Goal: Find specific page/section: Find specific page/section

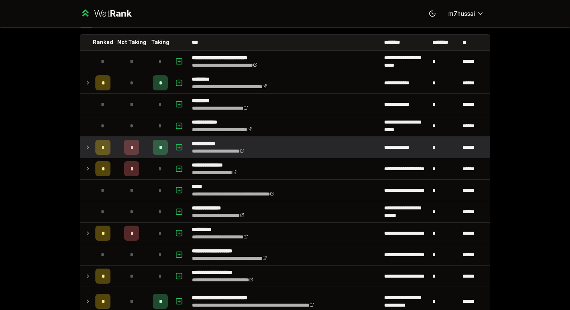
scroll to position [83, 0]
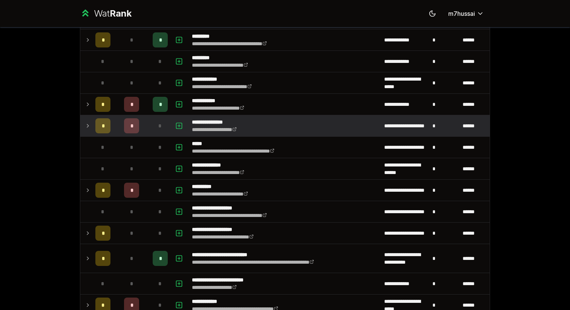
click at [95, 126] on td "*" at bounding box center [102, 125] width 21 height 21
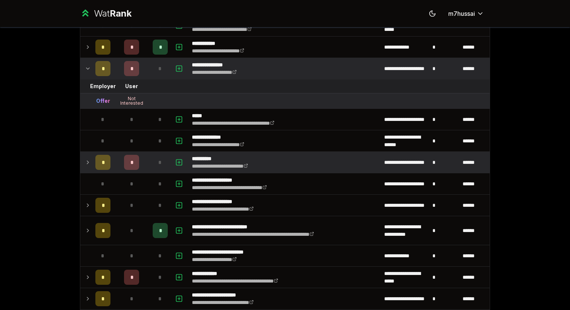
click at [92, 167] on td at bounding box center [86, 162] width 12 height 21
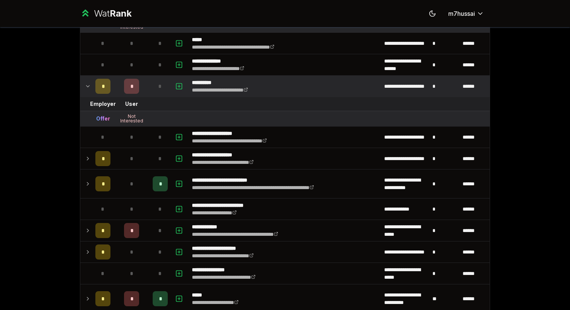
scroll to position [222, 0]
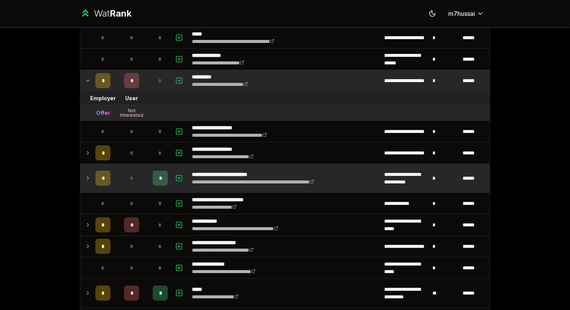
click at [89, 180] on icon at bounding box center [88, 178] width 6 height 9
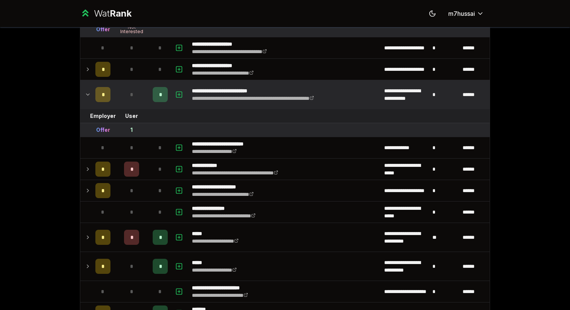
scroll to position [311, 0]
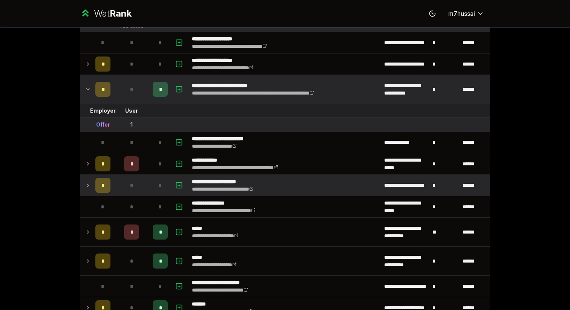
click at [89, 192] on td at bounding box center [86, 185] width 12 height 21
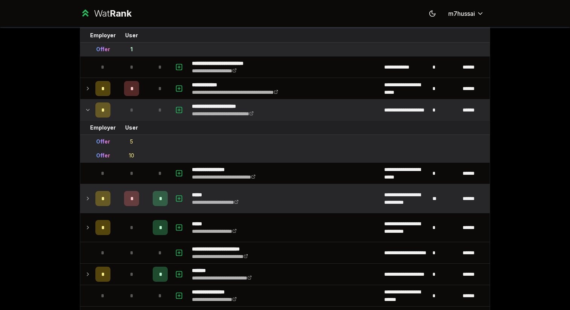
click at [91, 205] on td at bounding box center [86, 198] width 12 height 29
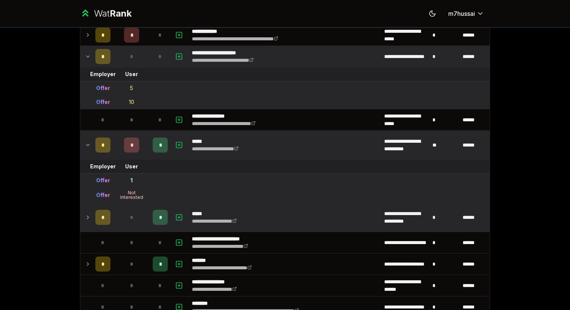
click at [91, 224] on td at bounding box center [86, 217] width 12 height 29
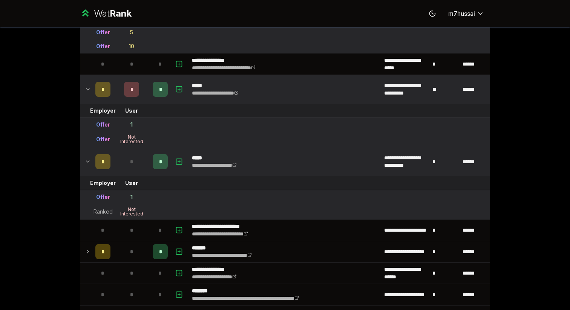
scroll to position [499, 0]
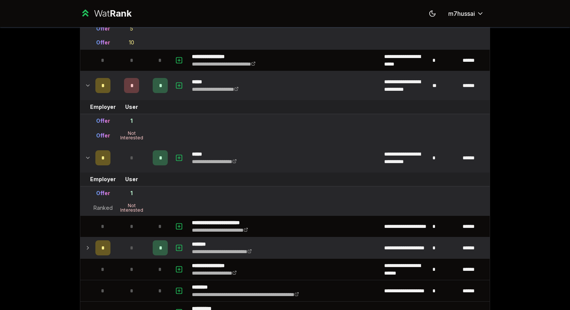
click at [91, 242] on td at bounding box center [86, 248] width 12 height 21
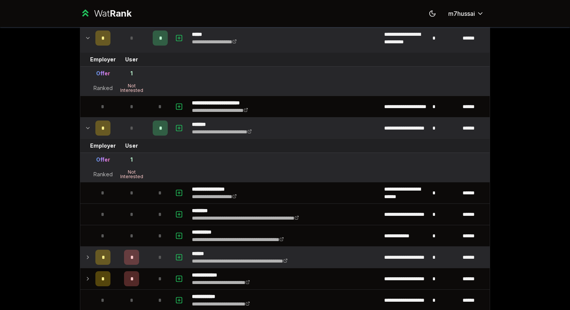
click at [94, 259] on td "*" at bounding box center [102, 257] width 21 height 21
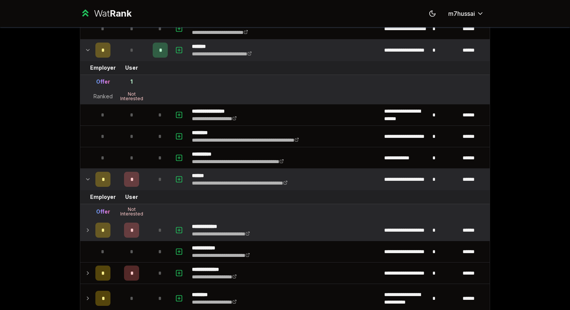
click at [96, 240] on td "*" at bounding box center [102, 230] width 21 height 21
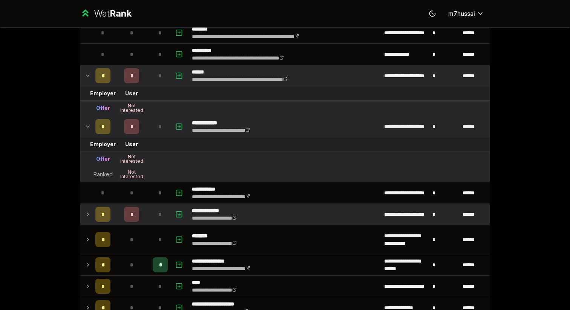
click at [91, 217] on icon at bounding box center [88, 214] width 6 height 9
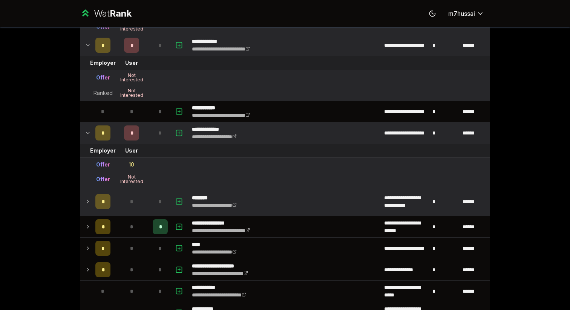
click at [87, 210] on td at bounding box center [86, 201] width 12 height 29
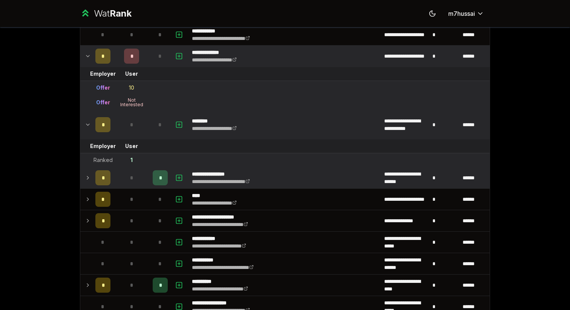
click at [87, 181] on icon at bounding box center [88, 177] width 6 height 9
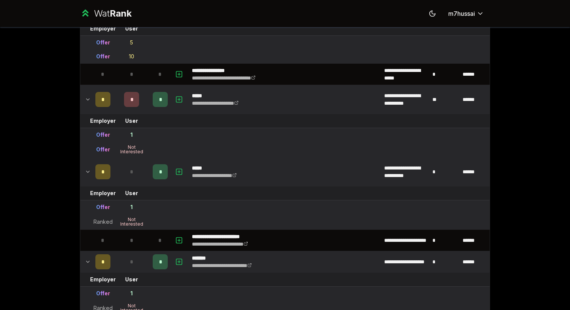
scroll to position [0, 0]
